Goal: Obtain resource: Download file/media

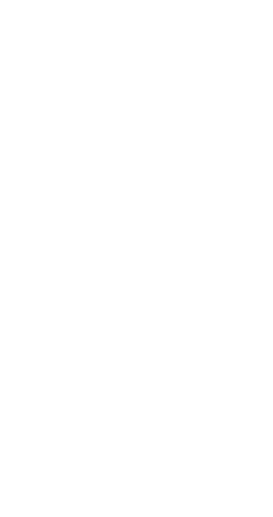
scroll to position [9192, 0]
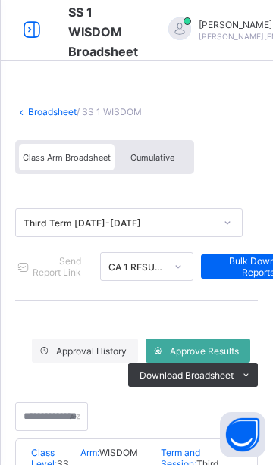
click at [49, 97] on span at bounding box center [136, 98] width 243 height 15
click at [45, 107] on link "Broadsheet" at bounding box center [52, 111] width 49 height 11
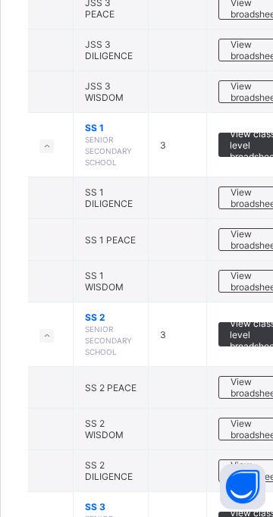
scroll to position [696, 0]
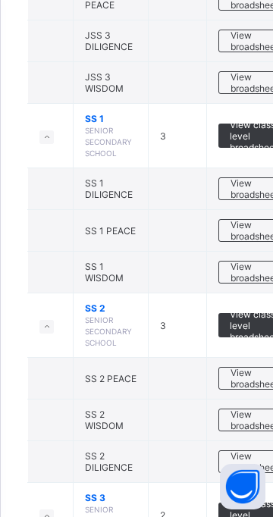
click at [137, 185] on td "SS 1 DILIGENCE" at bounding box center [111, 189] width 75 height 42
click at [265, 180] on span "View broadsheet" at bounding box center [254, 188] width 48 height 23
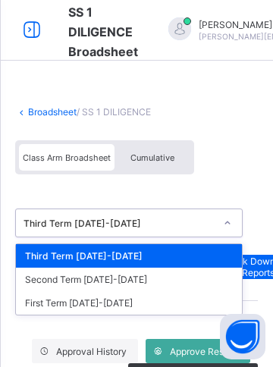
click at [193, 258] on div "Third Term 2024-2025" at bounding box center [129, 255] width 226 height 23
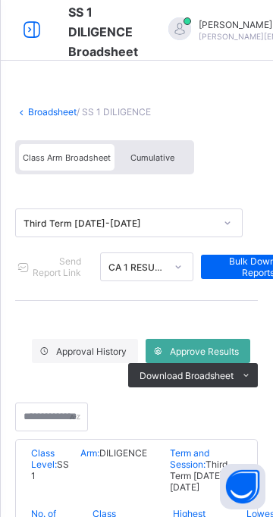
click at [187, 155] on div "Cumulative" at bounding box center [152, 157] width 76 height 27
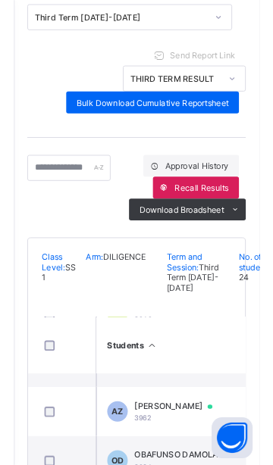
scroll to position [197, 0]
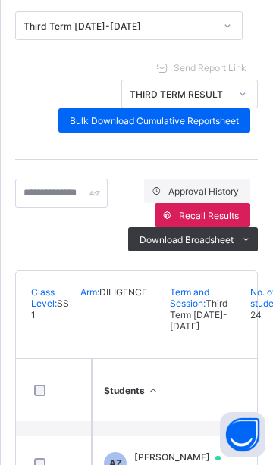
click at [222, 127] on div "Bulk Download Cumulative Reportsheet" at bounding box center [154, 120] width 192 height 24
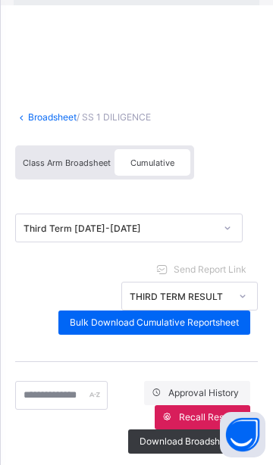
scroll to position [211, 0]
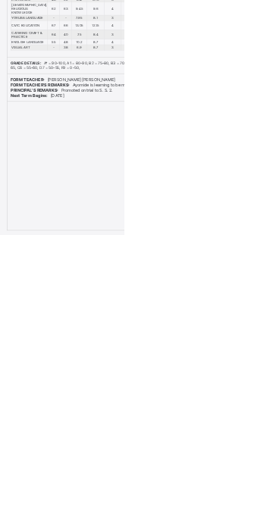
scroll to position [20063, 0]
